Goal: Information Seeking & Learning: Check status

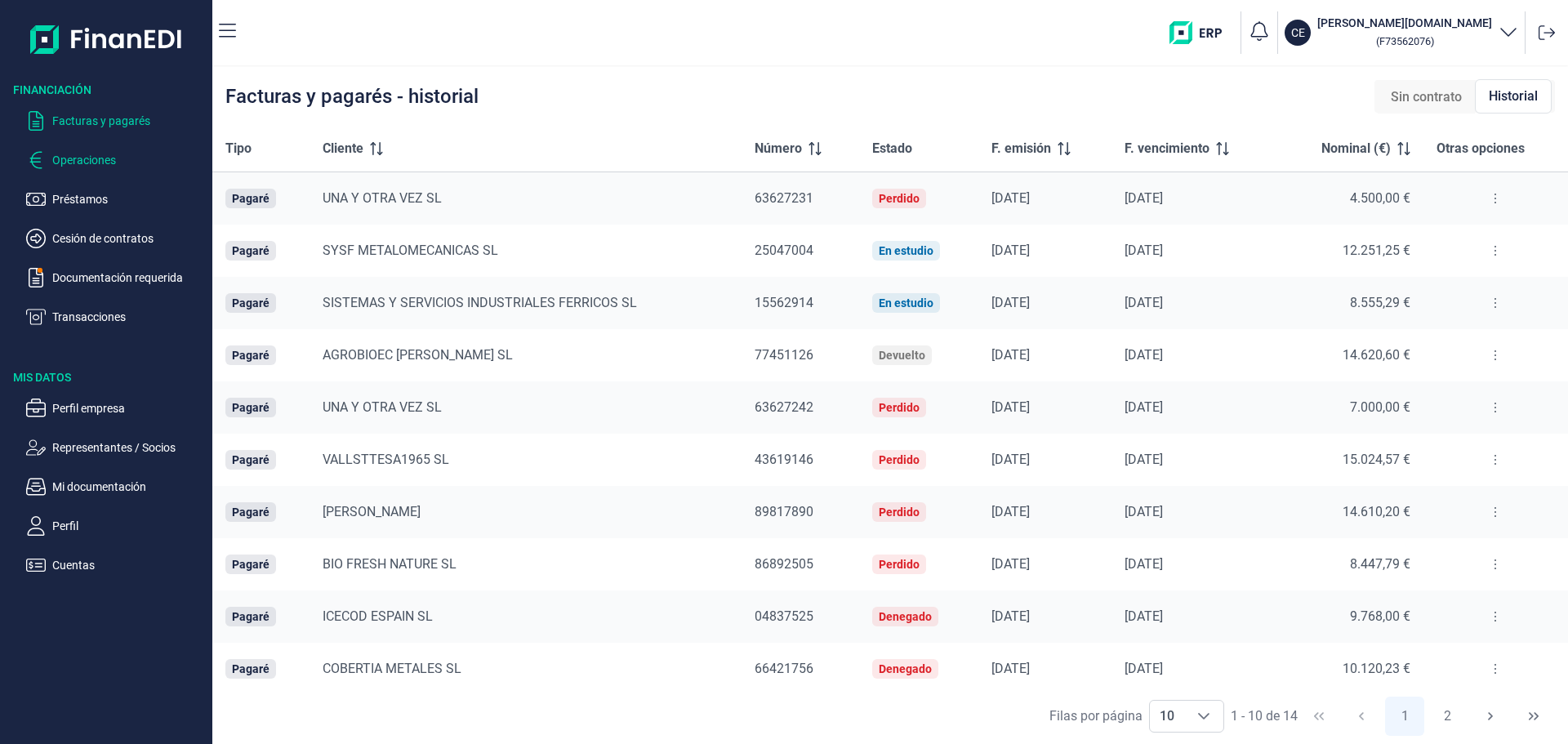
click at [93, 158] on p "Operaciones" at bounding box center [130, 159] width 154 height 19
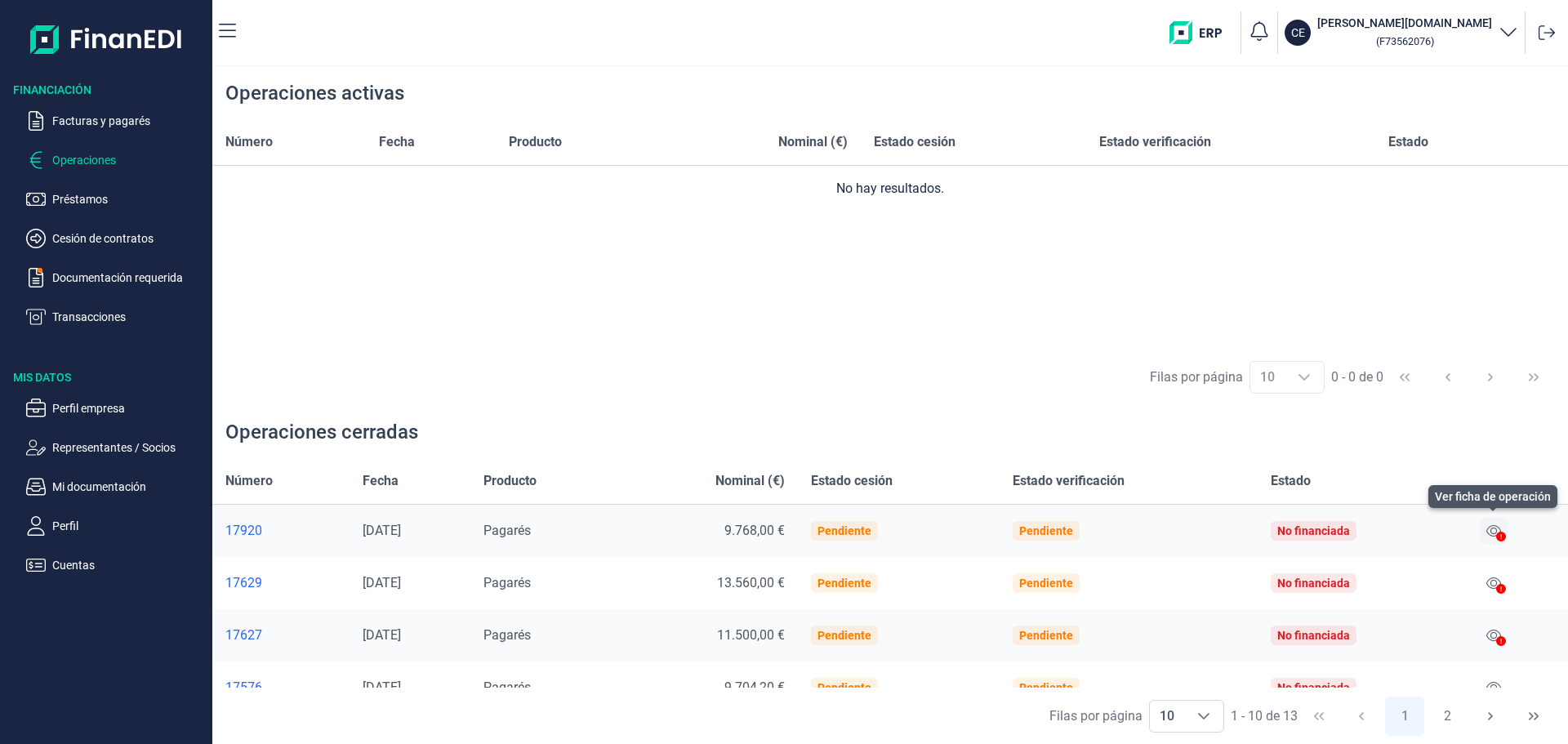
click at [1487, 527] on icon at bounding box center [1494, 531] width 15 height 13
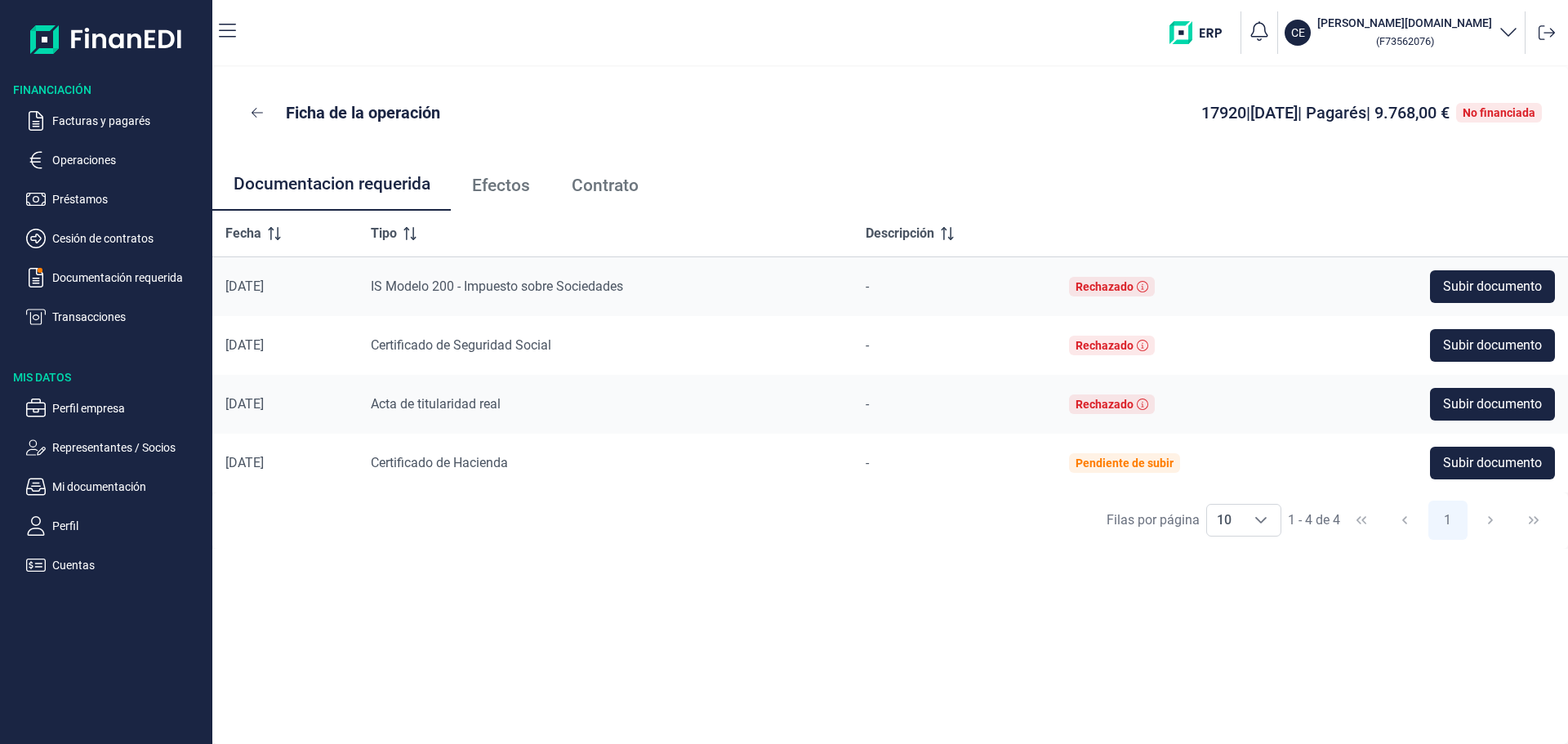
click at [510, 186] on span "Efectos" at bounding box center [500, 186] width 58 height 18
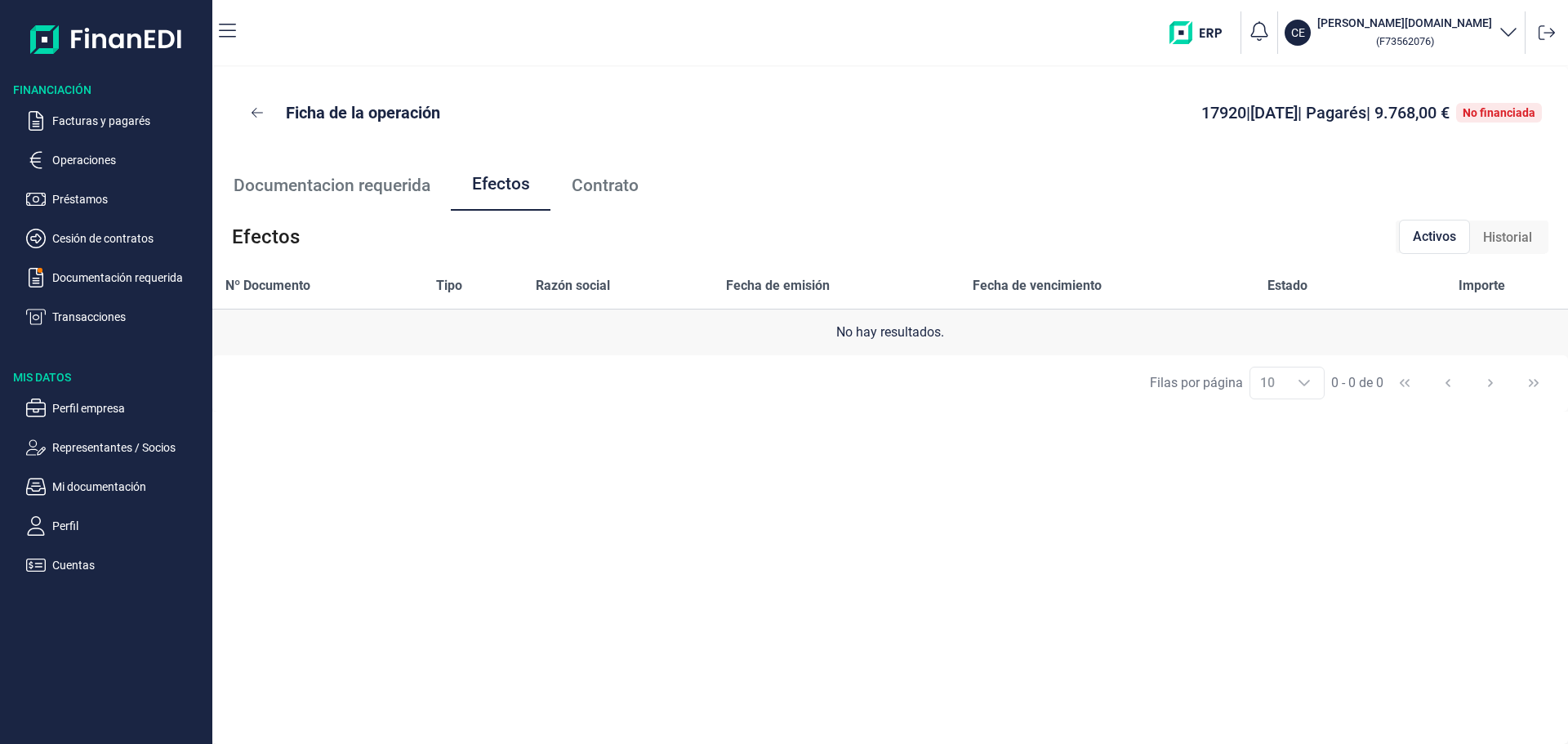
click at [603, 181] on span "Contrato" at bounding box center [605, 186] width 67 height 18
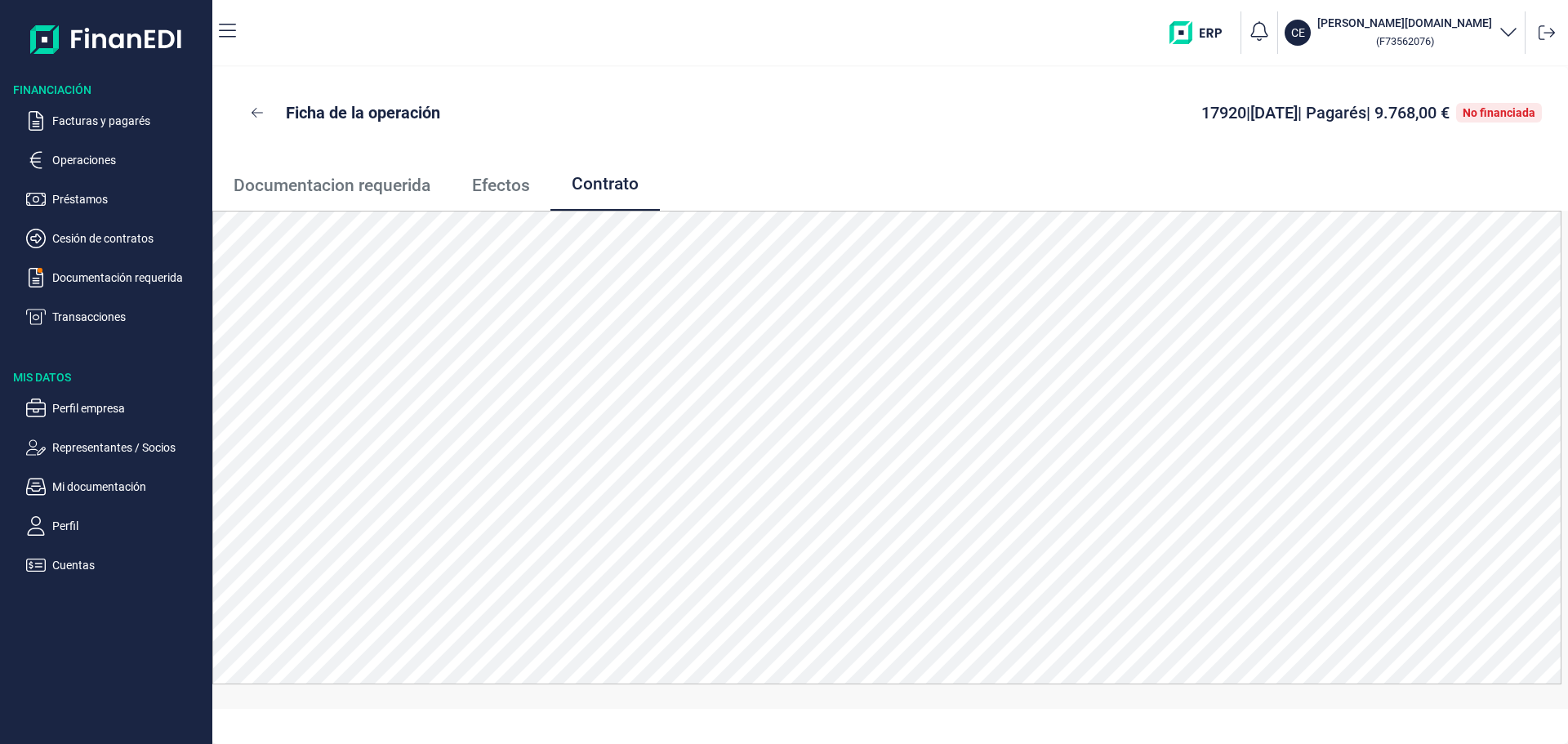
click at [499, 178] on span "Efectos" at bounding box center [500, 186] width 58 height 18
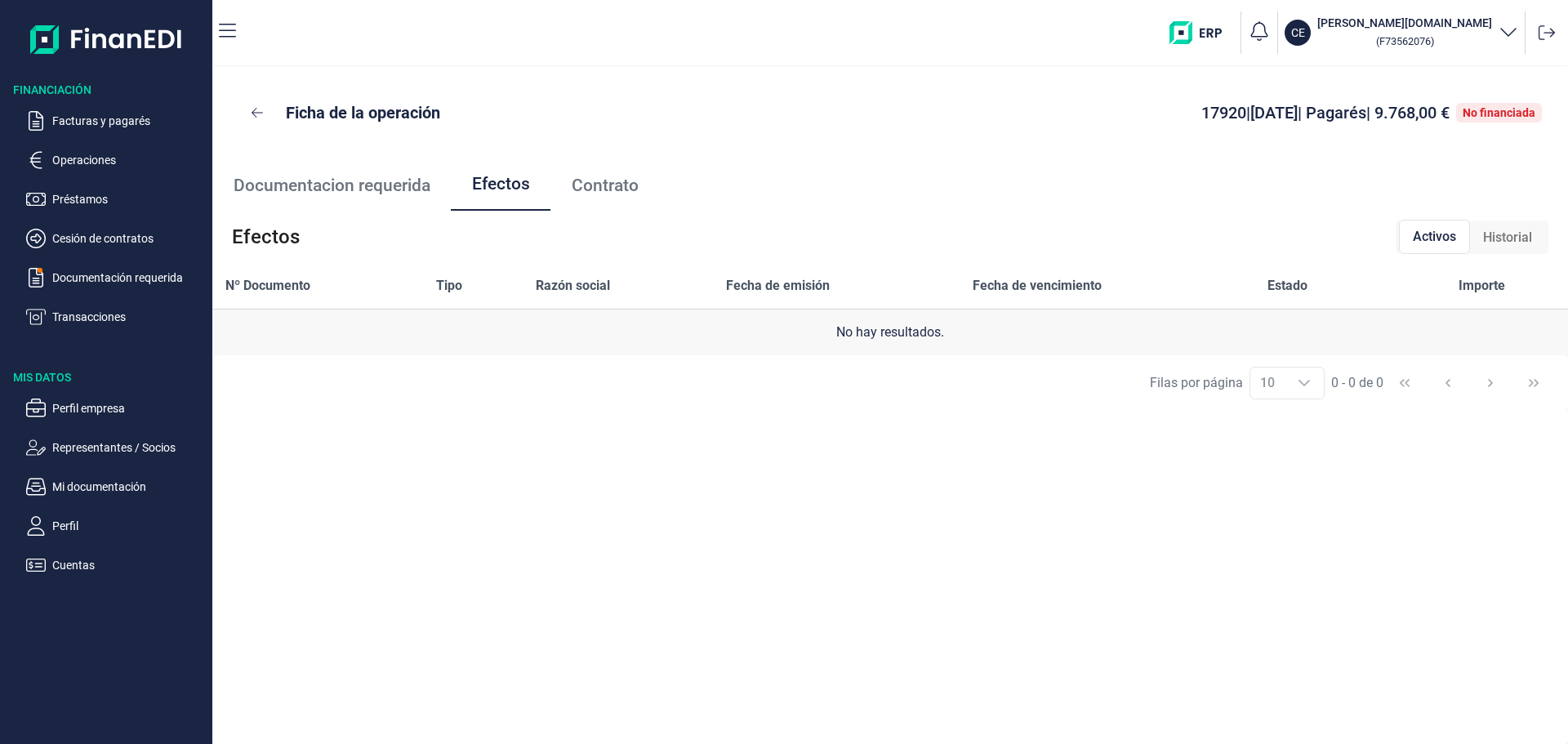
click at [396, 185] on span "Documentacion requerida" at bounding box center [331, 186] width 197 height 18
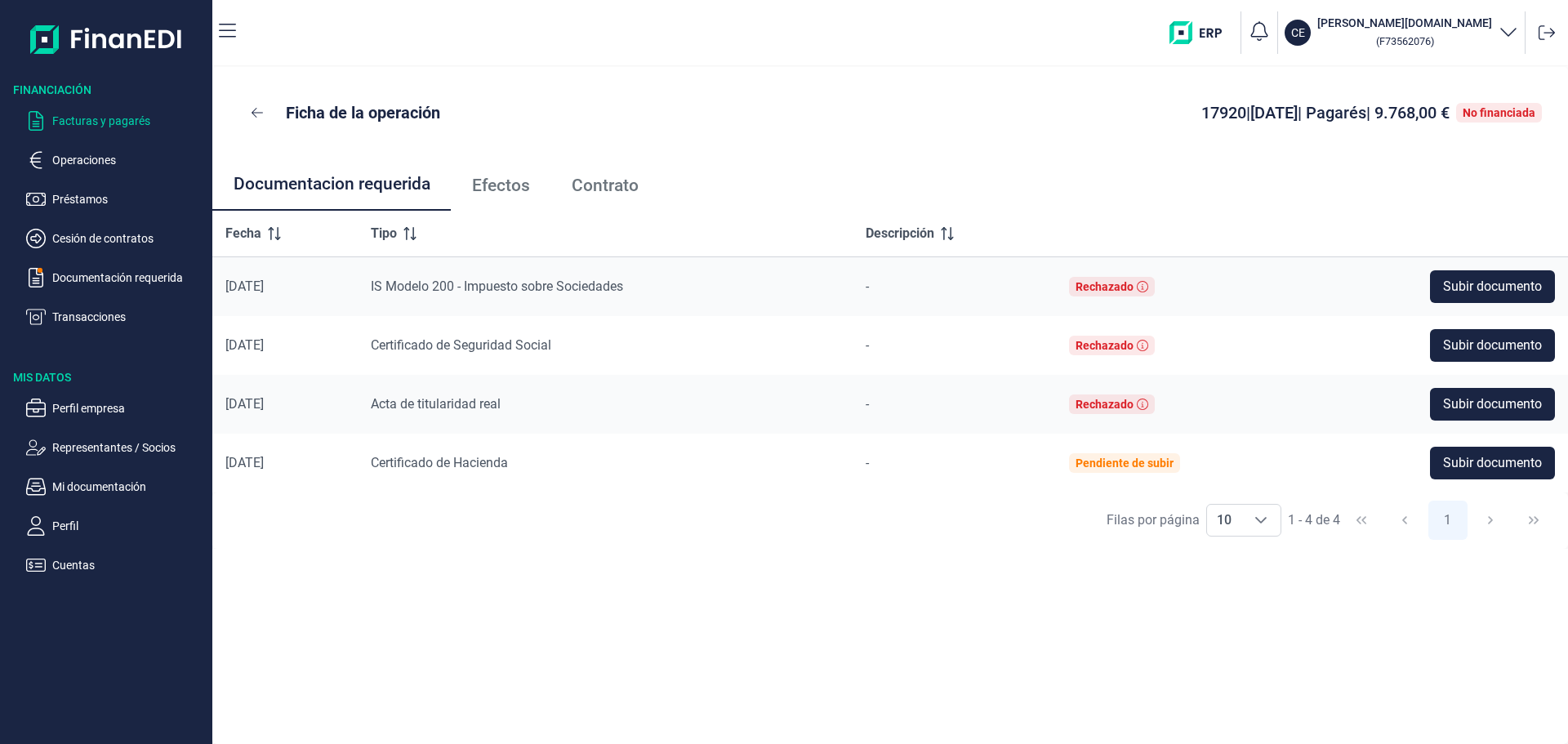
click at [105, 120] on p "Facturas y pagarés" at bounding box center [130, 120] width 154 height 19
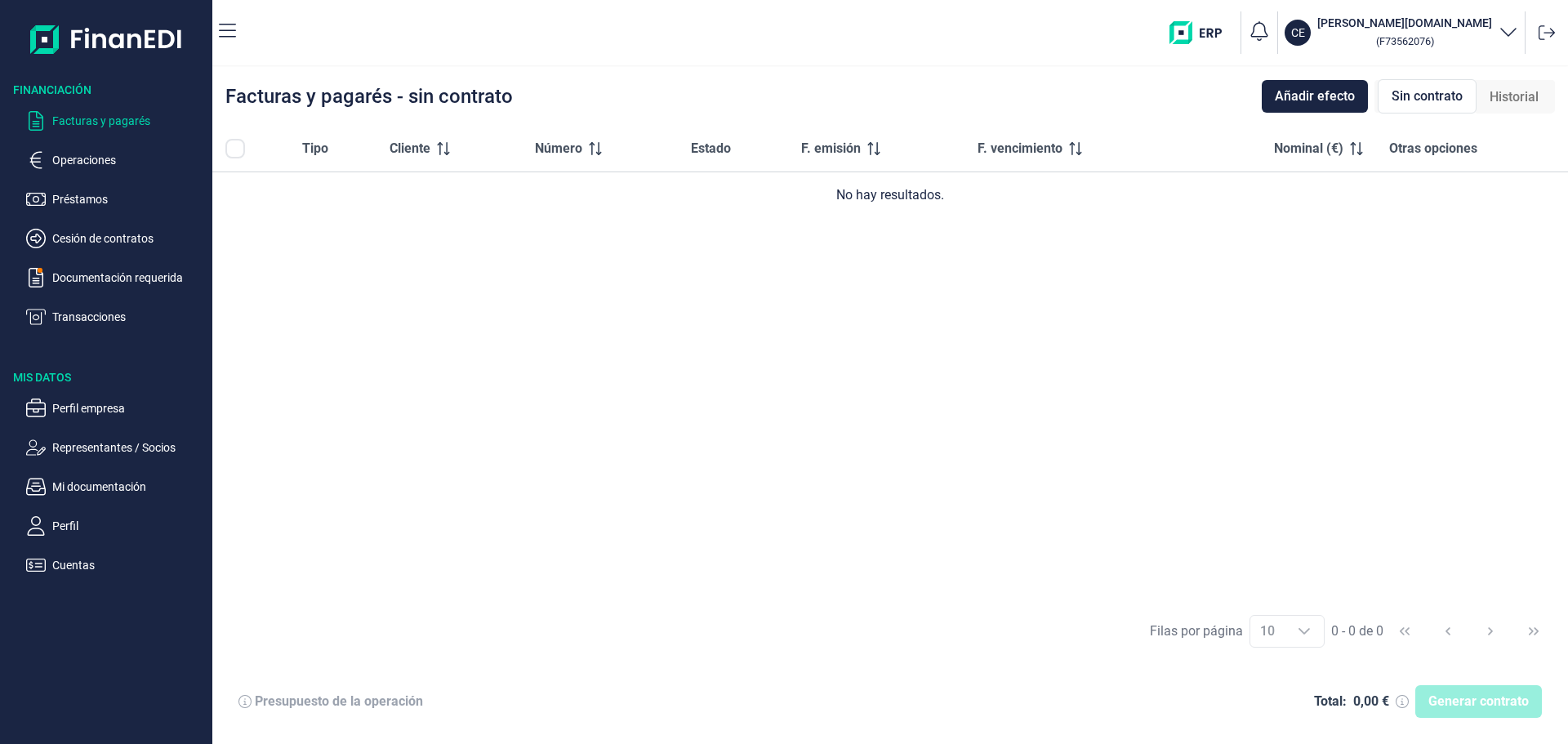
click at [1428, 90] on span "Sin contrato" at bounding box center [1426, 96] width 71 height 19
click at [1426, 93] on span "Sin contrato" at bounding box center [1426, 96] width 71 height 19
click at [1510, 93] on span "Historial" at bounding box center [1513, 96] width 49 height 19
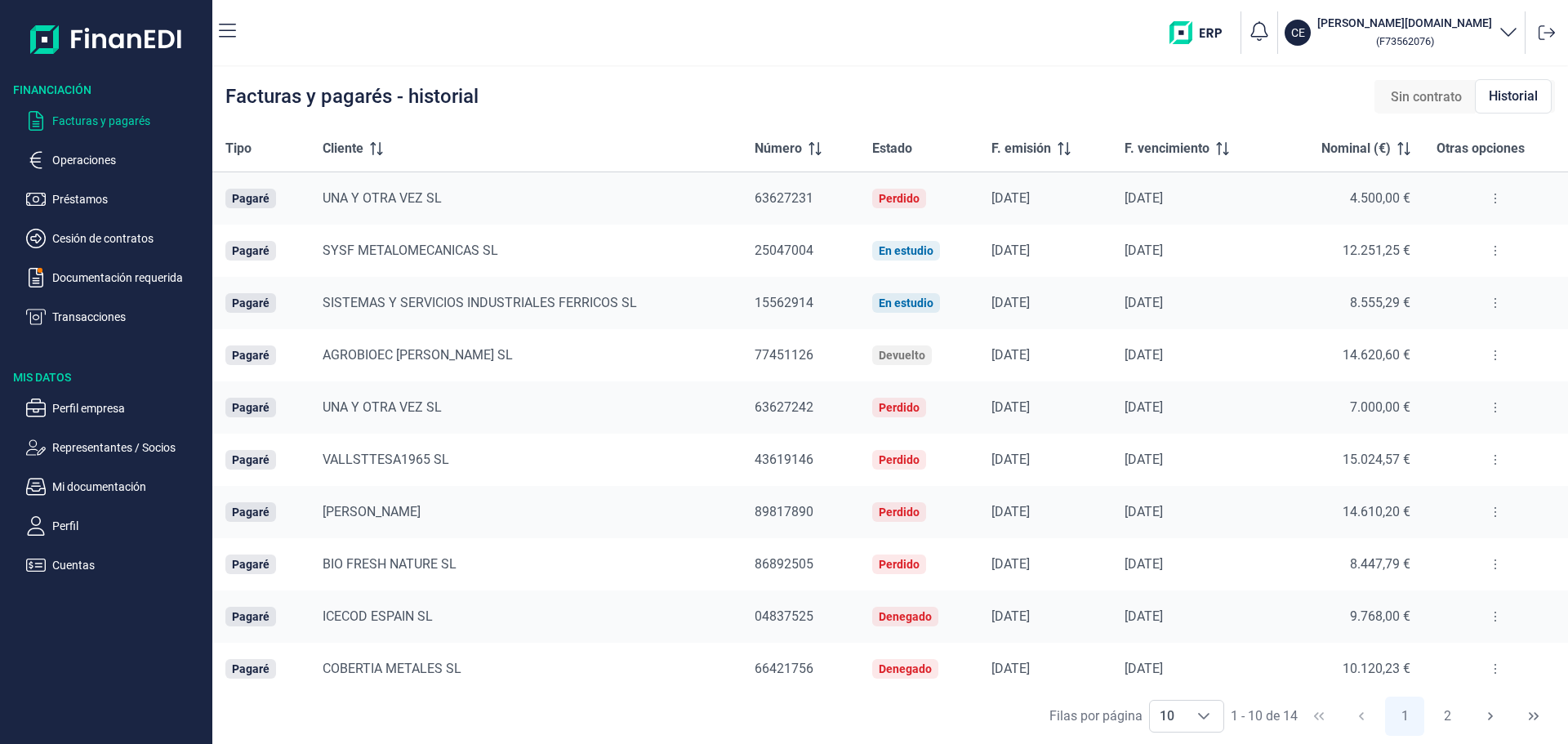
scroll to position [7, 0]
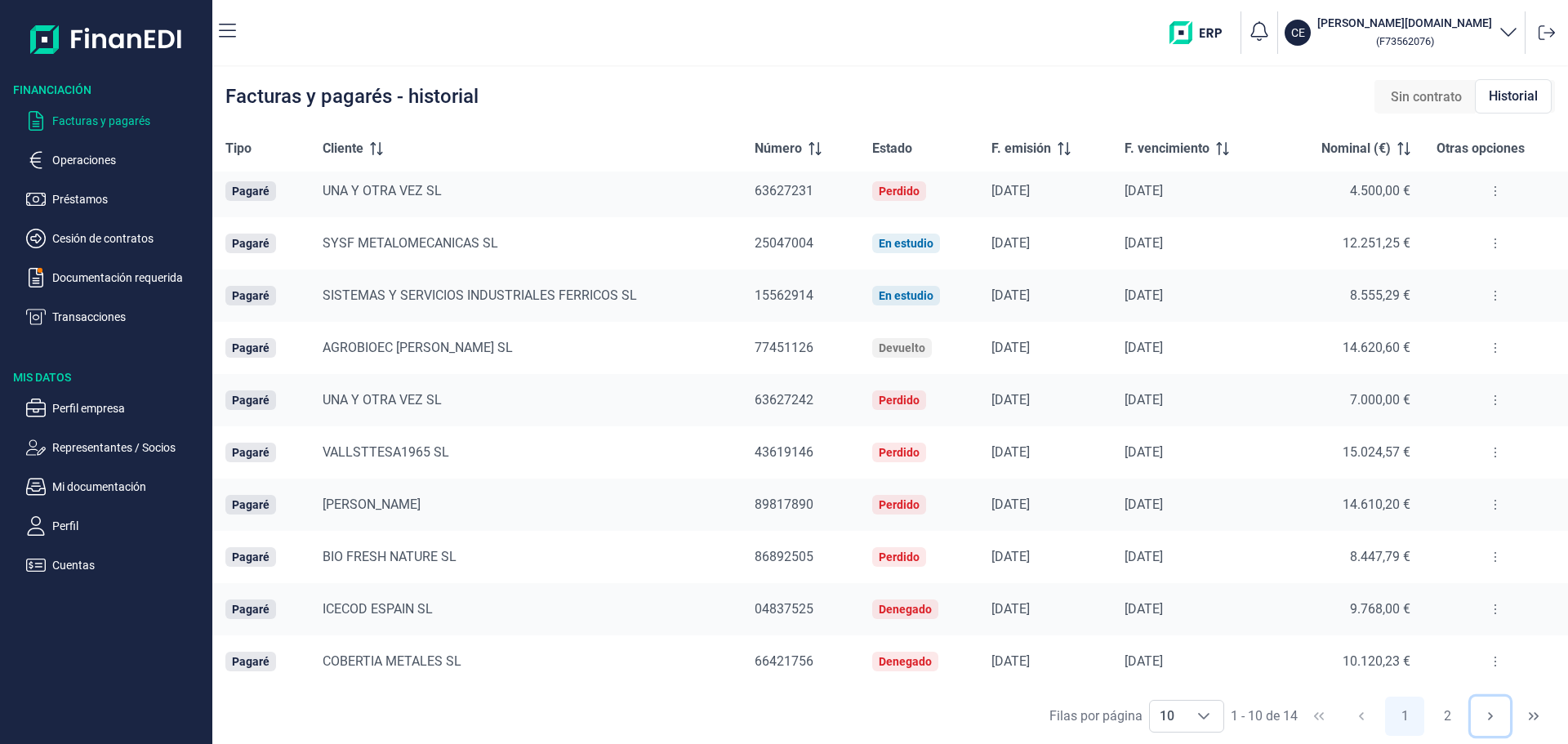
click at [1494, 716] on icon "Next Page" at bounding box center [1490, 716] width 13 height 13
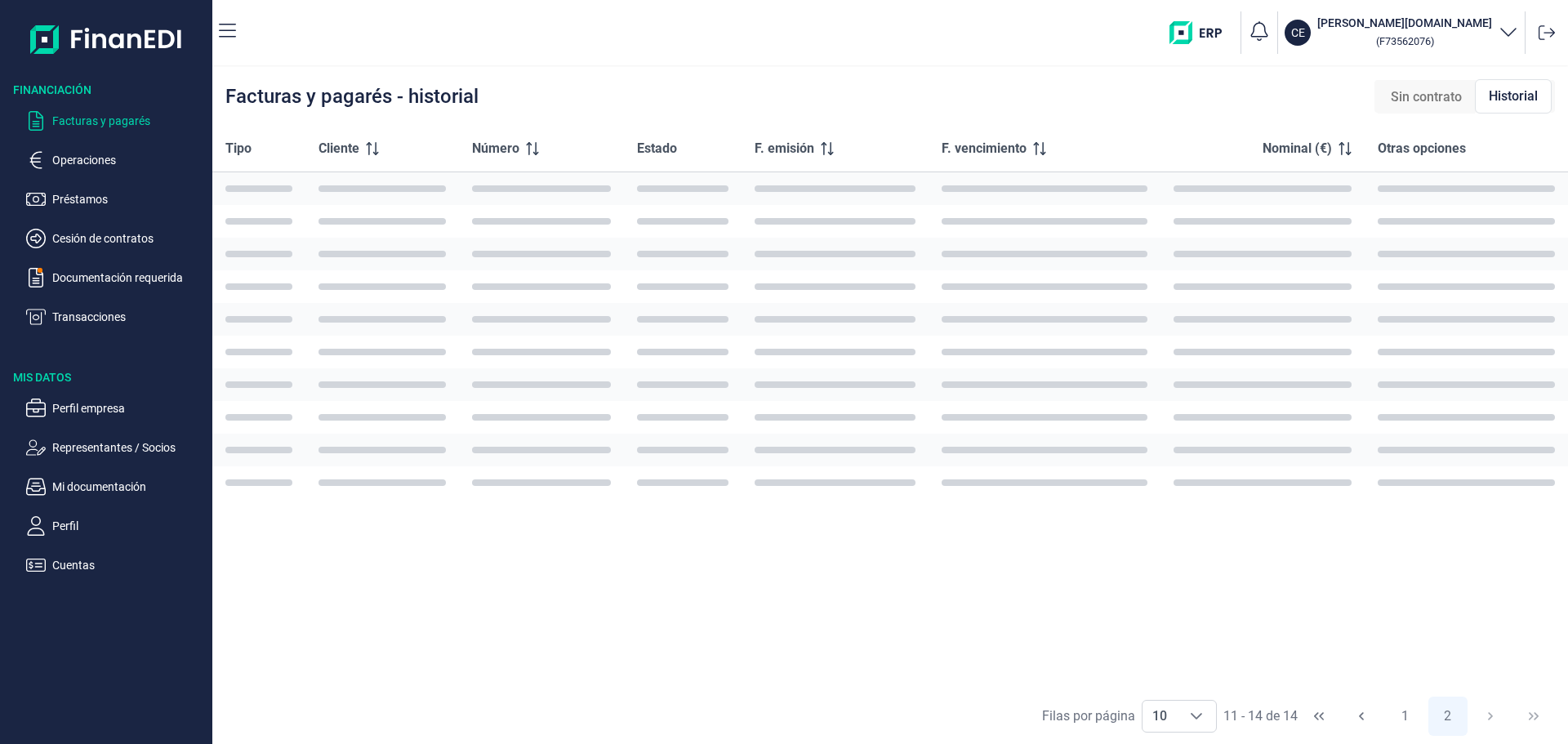
scroll to position [0, 0]
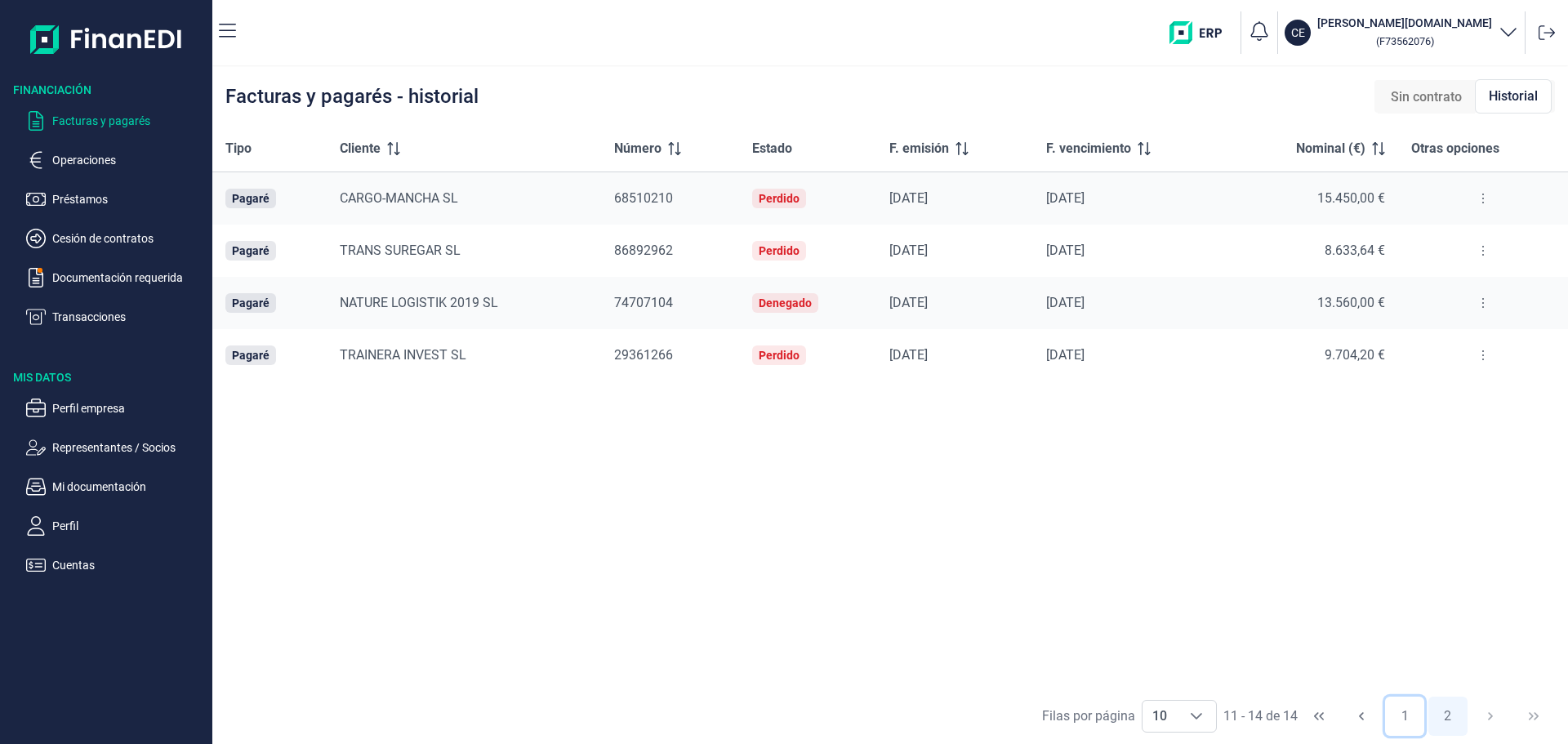
click at [1404, 715] on button "1" at bounding box center [1404, 716] width 39 height 39
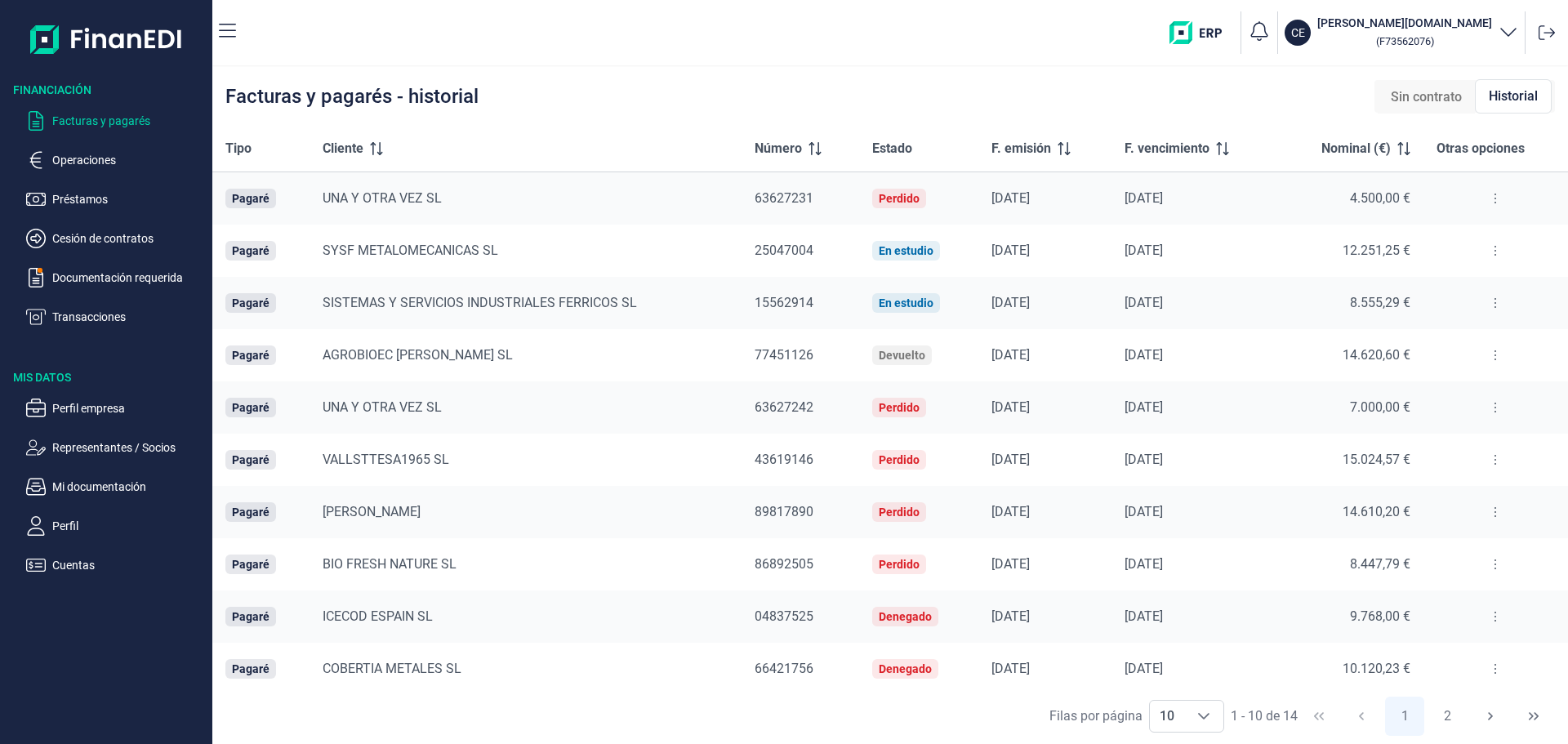
click at [1490, 614] on button at bounding box center [1496, 616] width 30 height 26
click at [1439, 658] on span "Ver detalle del pagaré" at bounding box center [1434, 658] width 108 height 17
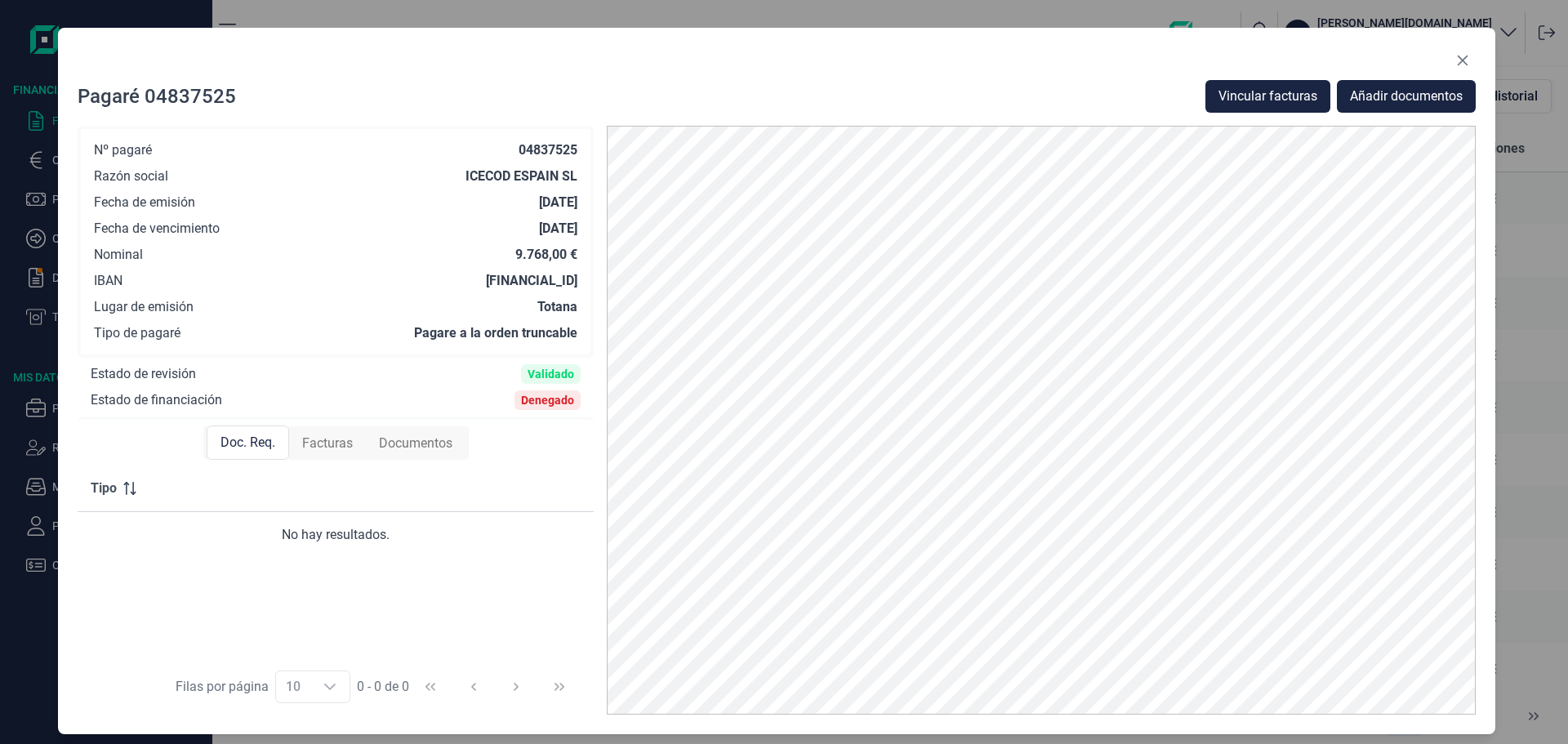
drag, startPoint x: 917, startPoint y: 46, endPoint x: 909, endPoint y: 56, distance: 12.8
click at [909, 56] on div at bounding box center [776, 63] width 1398 height 32
drag, startPoint x: 69, startPoint y: 43, endPoint x: 87, endPoint y: 78, distance: 39.4
click at [87, 78] on div "Pagaré 04837525 Vincular facturas Añadir documentos Nº pagaré 04837525 Razón so…" at bounding box center [777, 381] width 1438 height 707
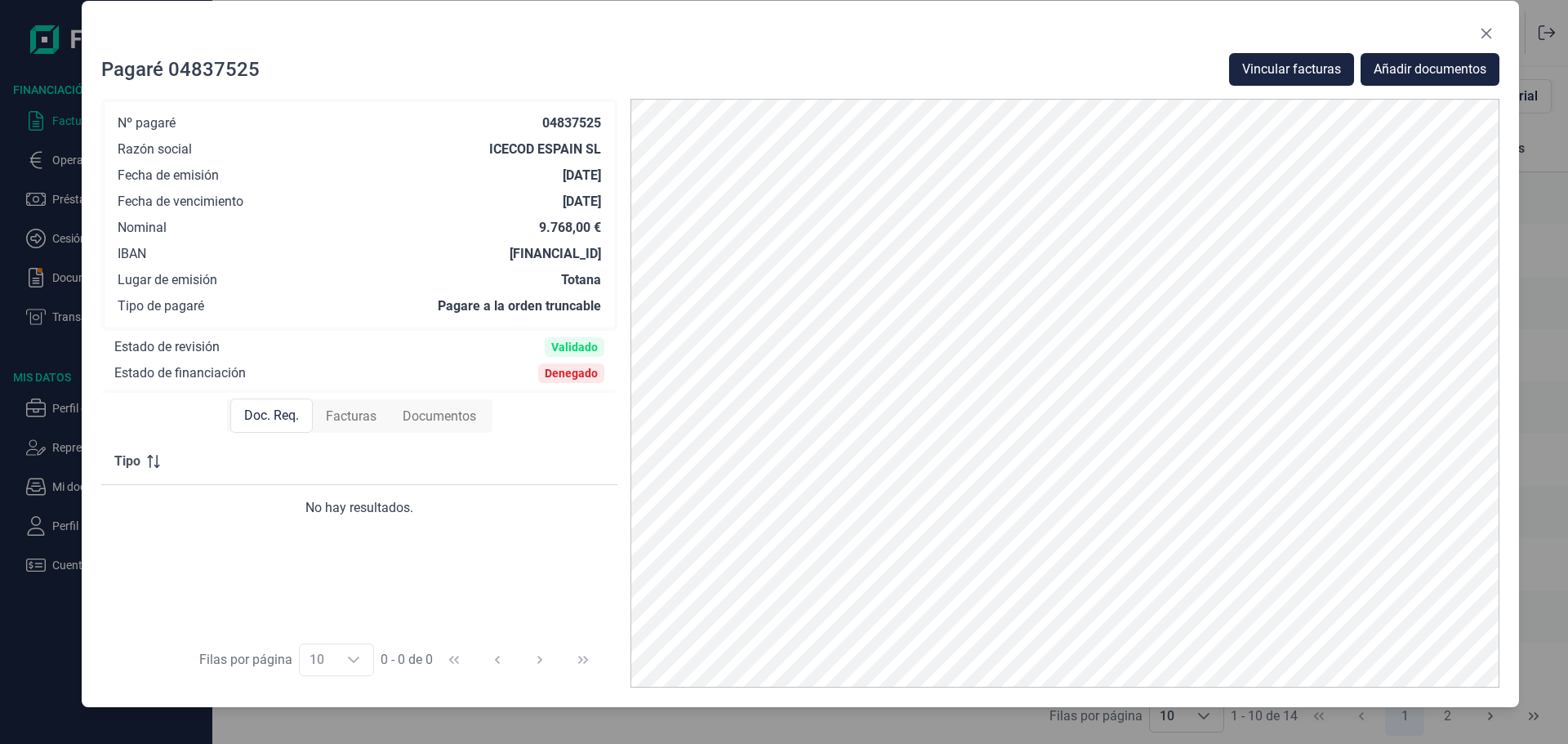
drag, startPoint x: 700, startPoint y: 50, endPoint x: 723, endPoint y: 22, distance: 36.2
click at [723, 22] on div at bounding box center [799, 36] width 1398 height 32
